Goal: Check status: Check status

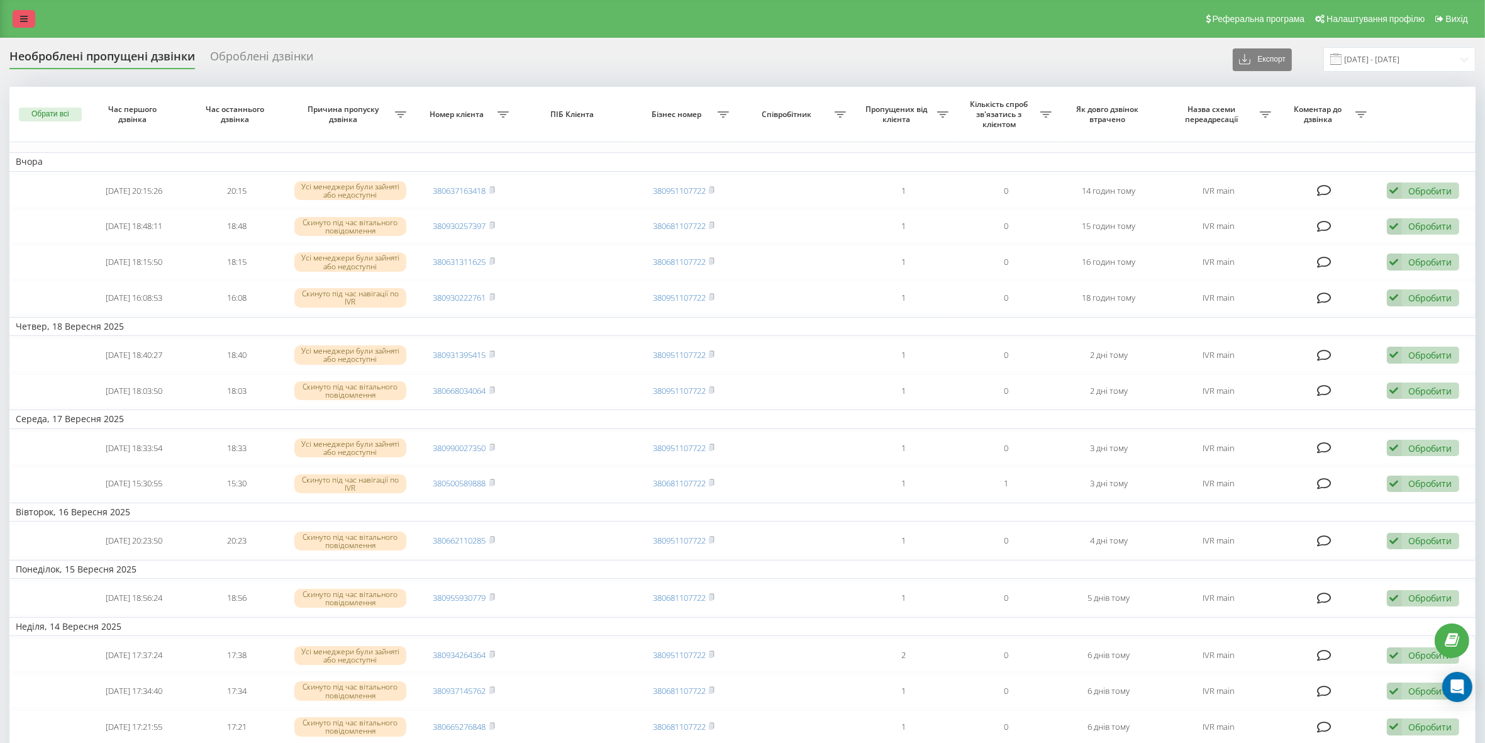
click at [21, 16] on icon at bounding box center [24, 18] width 8 height 9
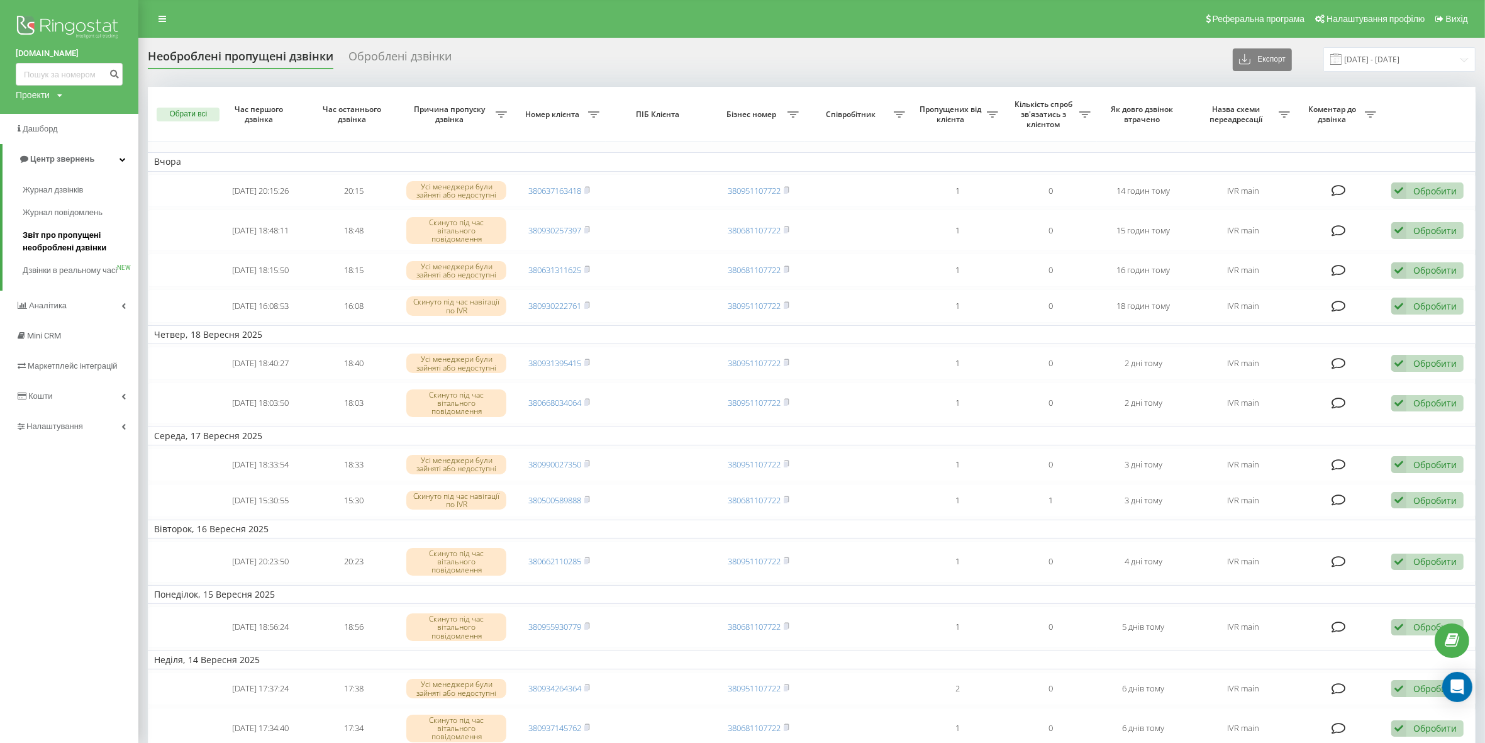
click at [68, 240] on span "Звіт про пропущені необроблені дзвінки" at bounding box center [77, 241] width 109 height 25
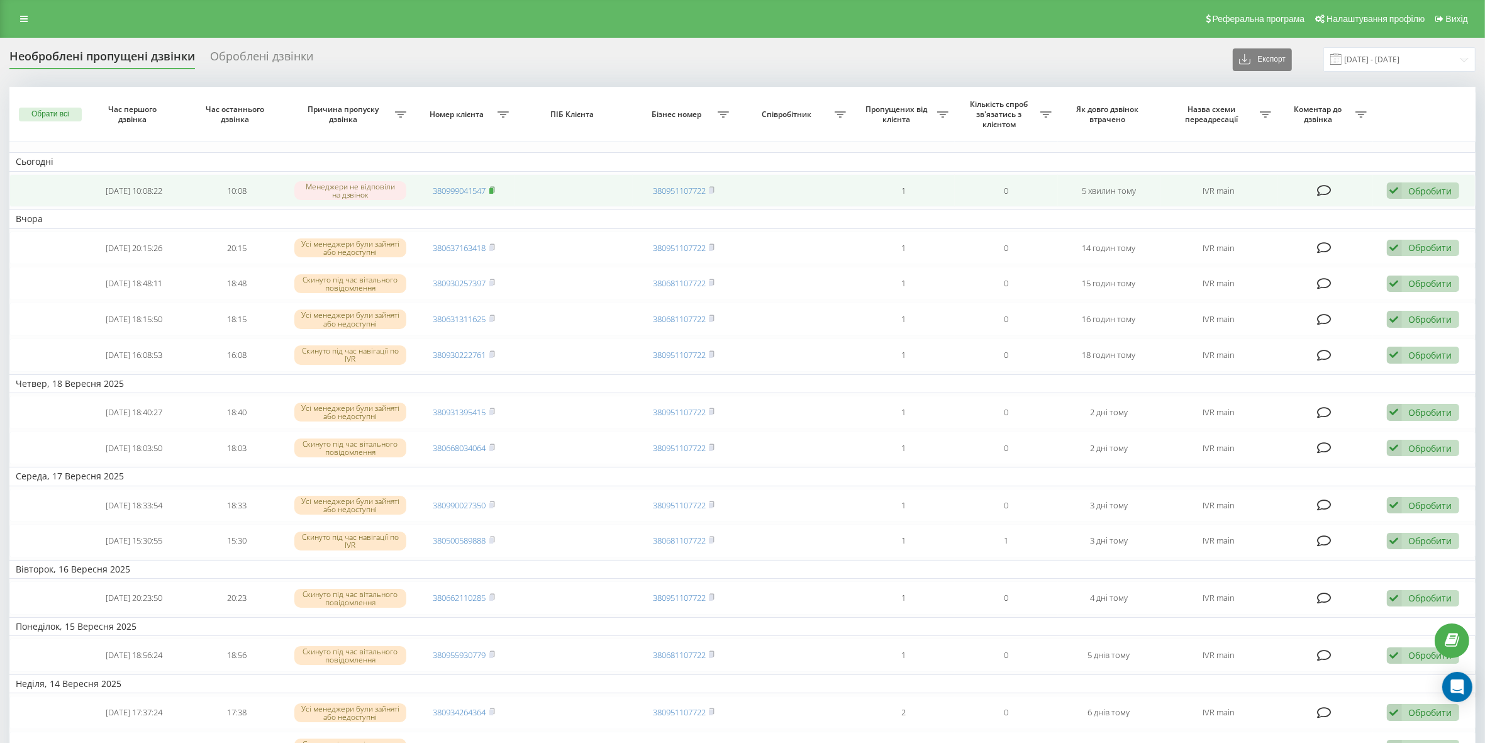
click at [493, 189] on rect at bounding box center [491, 191] width 4 height 6
